Goal: Navigation & Orientation: Find specific page/section

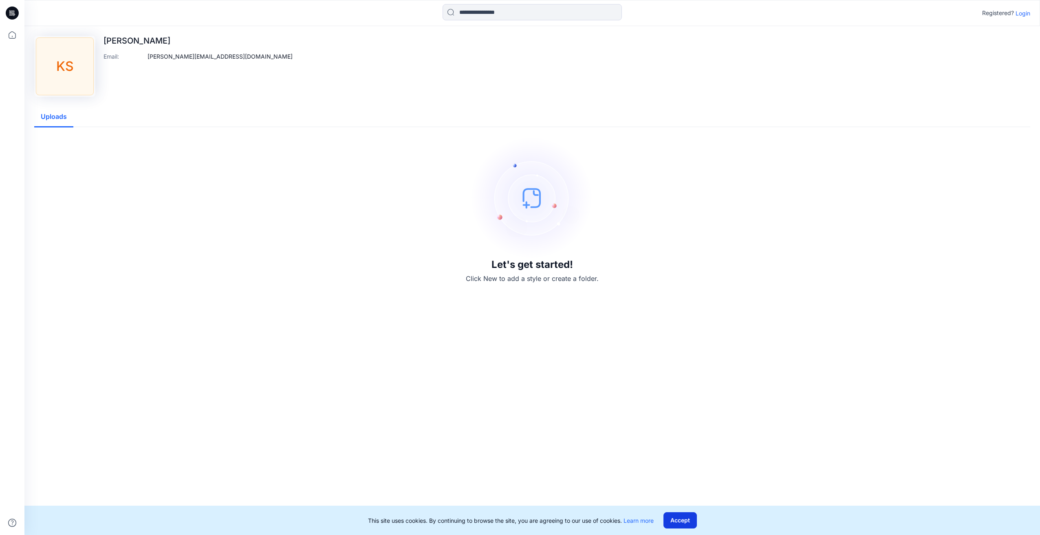
click at [686, 516] on button "Accept" at bounding box center [679, 520] width 33 height 16
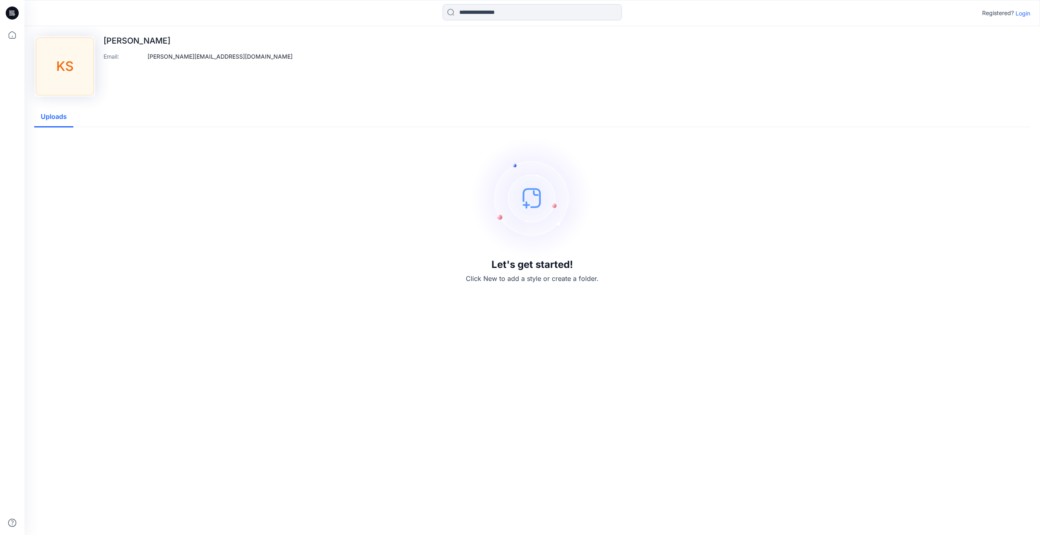
click at [56, 64] on div "KS" at bounding box center [65, 66] width 58 height 58
click at [11, 33] on icon at bounding box center [12, 35] width 18 height 18
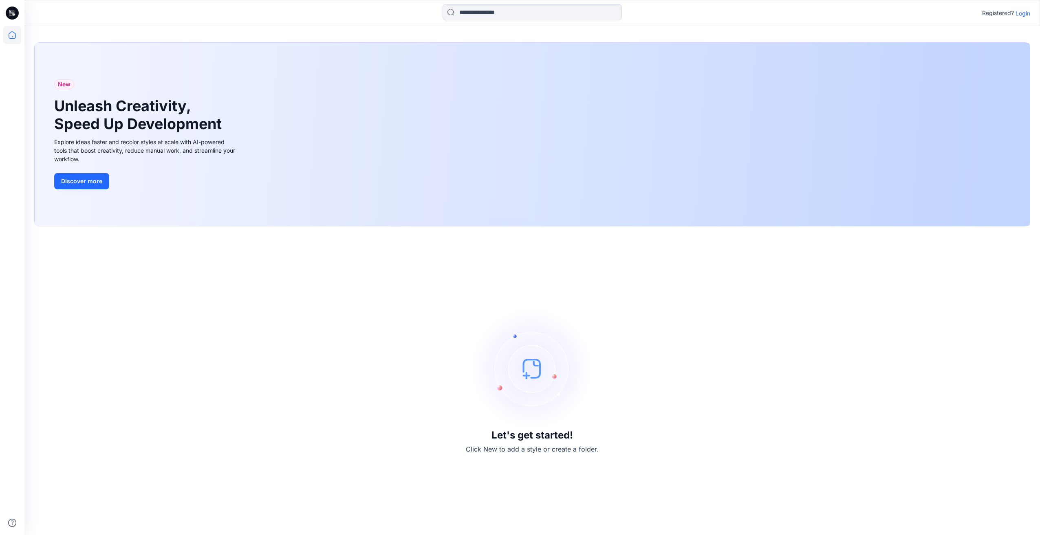
click at [11, 10] on icon at bounding box center [12, 13] width 13 height 13
click at [6, 36] on icon at bounding box center [12, 35] width 18 height 18
click at [11, 36] on icon at bounding box center [12, 35] width 18 height 18
click at [13, 8] on icon at bounding box center [12, 13] width 13 height 13
click at [13, 33] on icon at bounding box center [12, 35] width 18 height 18
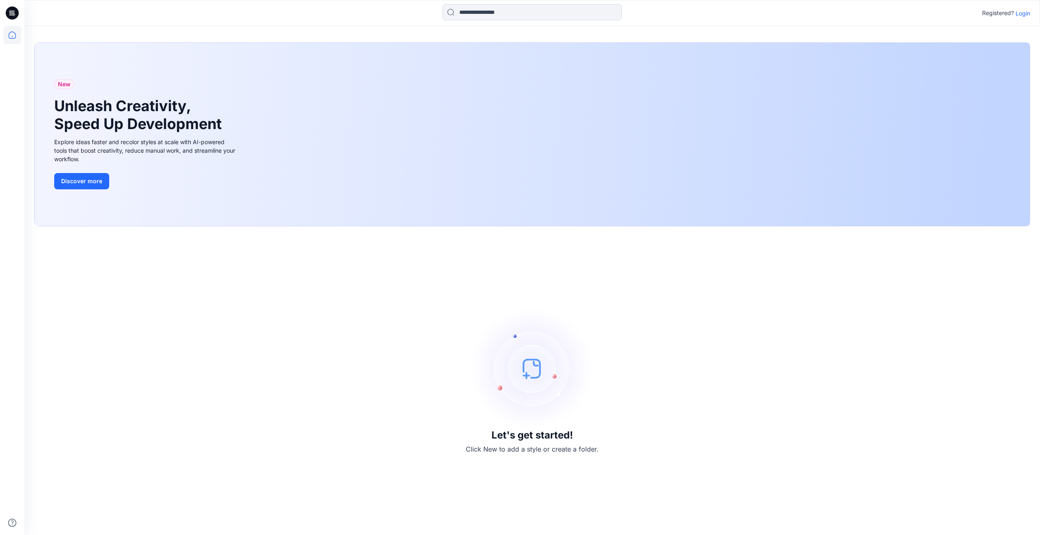
click at [14, 9] on icon at bounding box center [12, 13] width 13 height 13
click at [684, 439] on div "Let's get started! Click New to add a style or create a folder." at bounding box center [532, 380] width 996 height 289
